Goal: Navigation & Orientation: Understand site structure

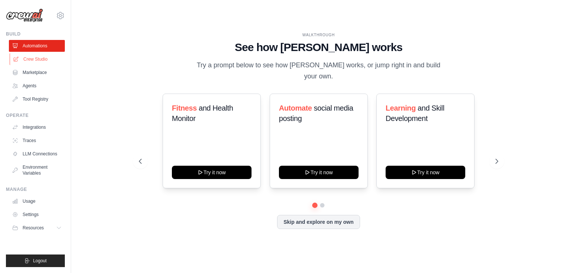
click at [37, 61] on link "Crew Studio" at bounding box center [38, 59] width 56 height 12
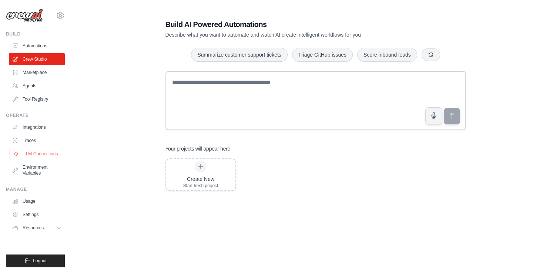
click at [32, 154] on link "LLM Connections" at bounding box center [38, 154] width 56 height 12
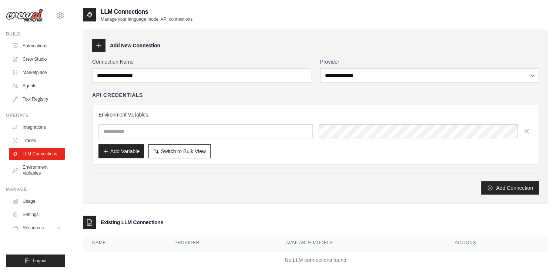
scroll to position [15, 0]
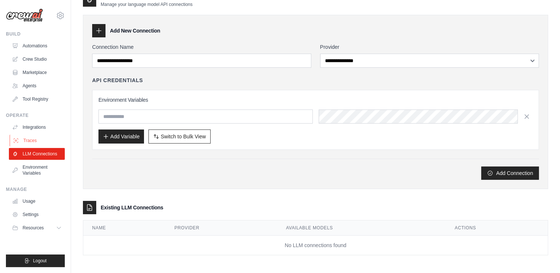
click at [43, 140] on link "Traces" at bounding box center [38, 141] width 56 height 12
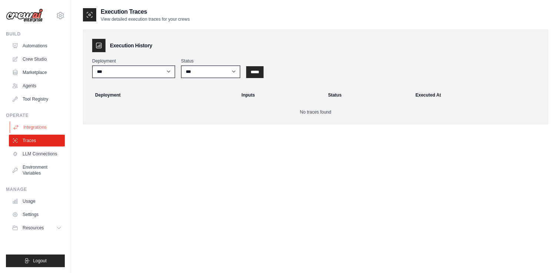
click at [34, 123] on link "Integrations" at bounding box center [38, 127] width 56 height 12
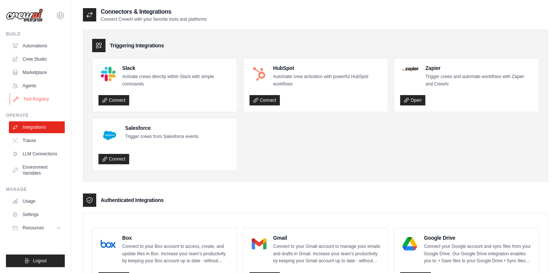
click at [31, 96] on link "Tool Registry" at bounding box center [38, 99] width 56 height 12
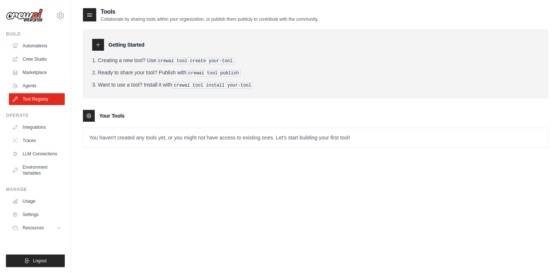
click at [31, 39] on div "Build Automations Crew Studio Marketplace Agents" at bounding box center [35, 68] width 59 height 74
click at [33, 45] on link "Automations" at bounding box center [38, 46] width 56 height 12
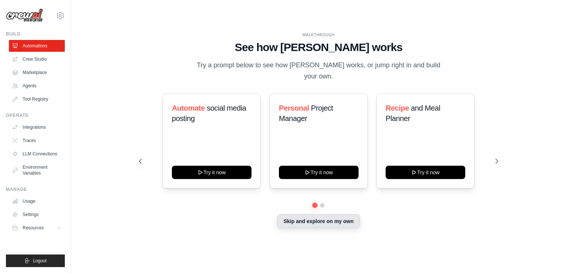
click at [313, 216] on button "Skip and explore on my own" at bounding box center [318, 221] width 83 height 14
